Goal: Task Accomplishment & Management: Find specific page/section

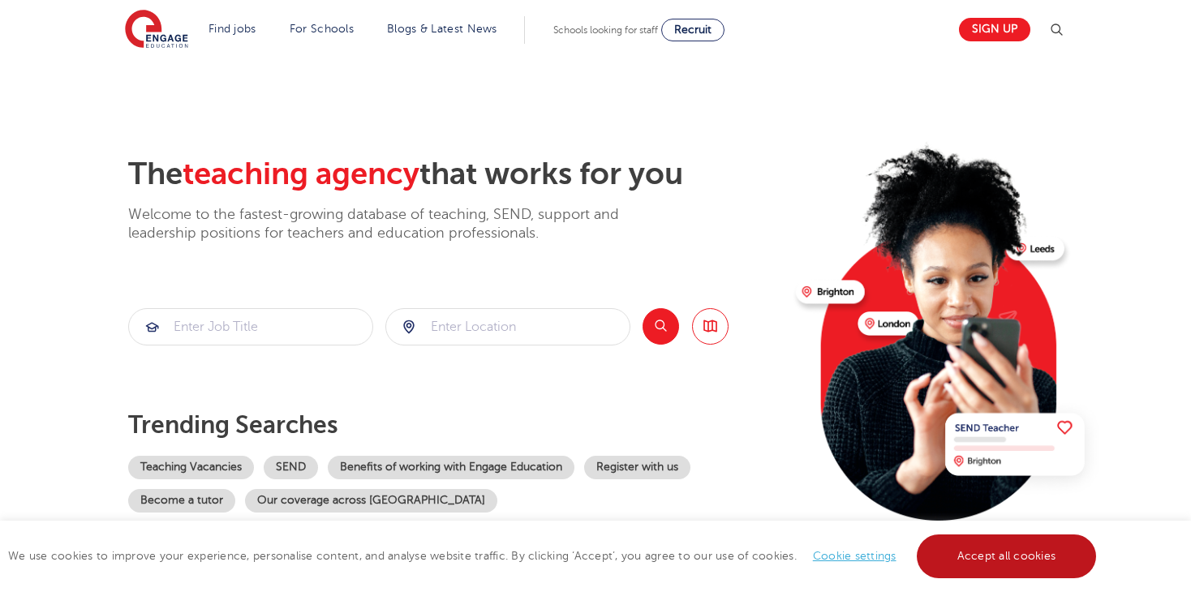
click at [1040, 549] on link "Accept all cookies" at bounding box center [1007, 557] width 180 height 44
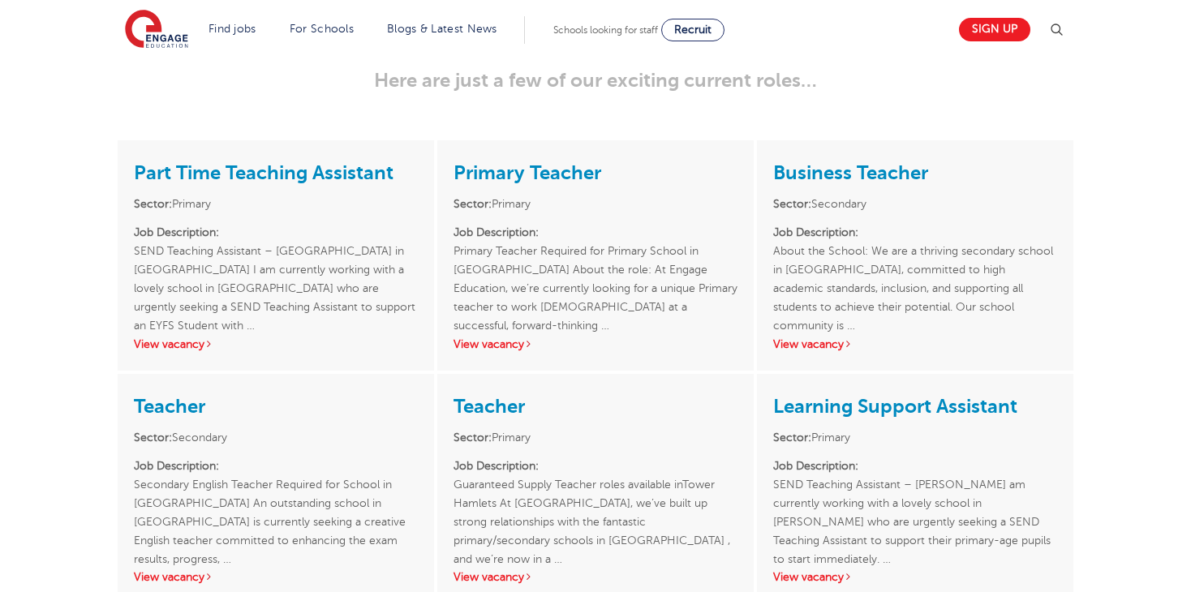
scroll to position [2435, 0]
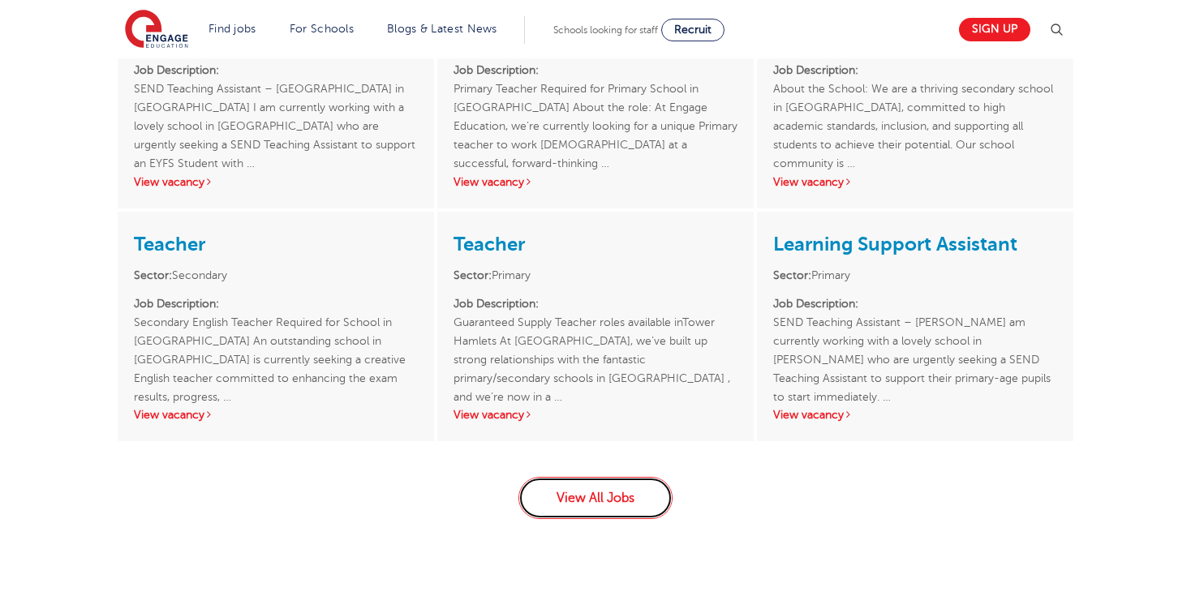
click at [566, 477] on link "View All Jobs" at bounding box center [596, 498] width 154 height 42
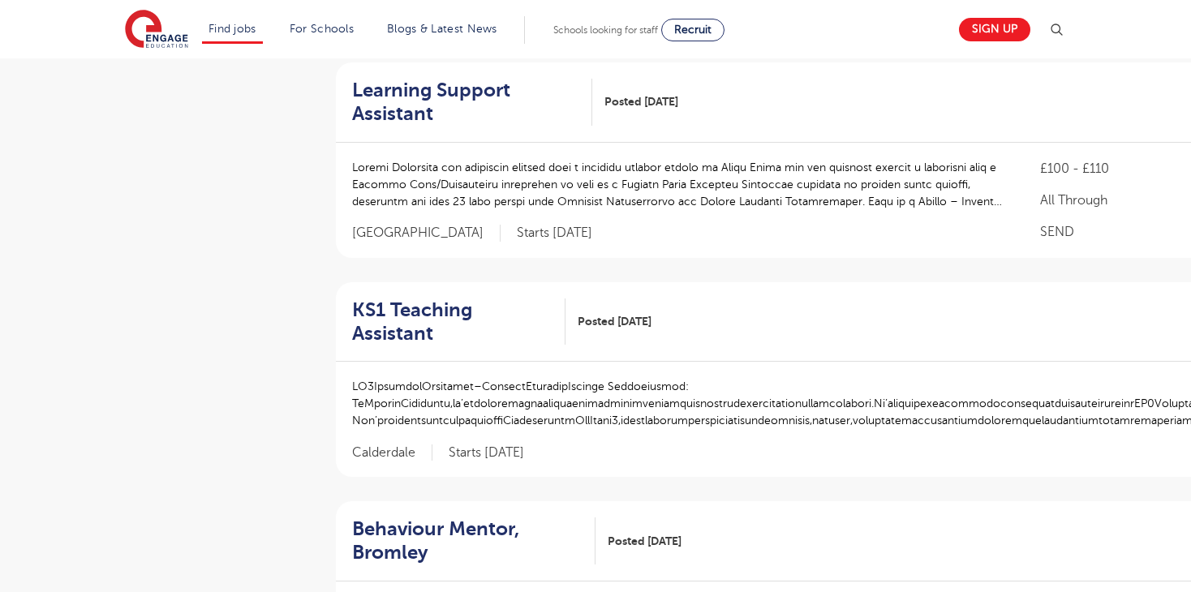
scroll to position [1461, 0]
